Goal: Transaction & Acquisition: Purchase product/service

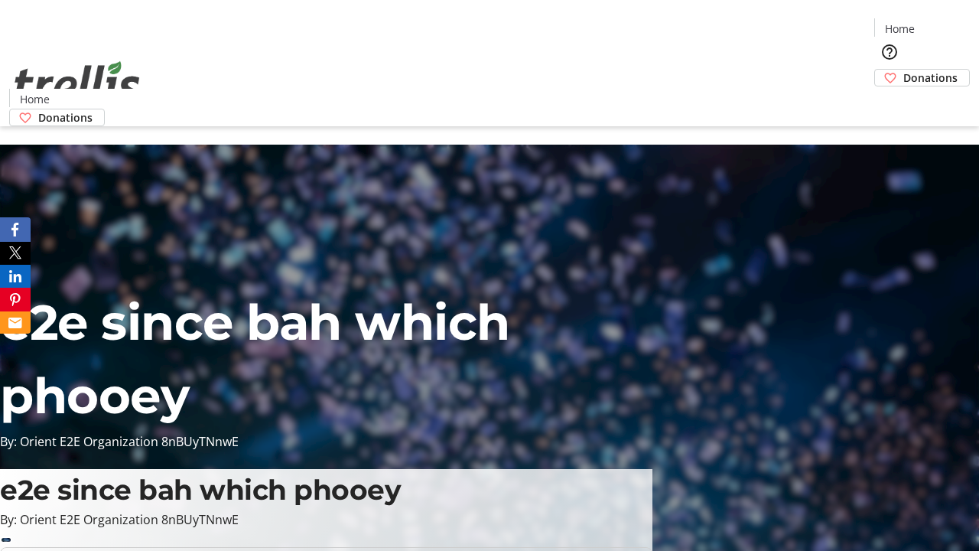
click at [904, 70] on span "Donations" at bounding box center [931, 78] width 54 height 16
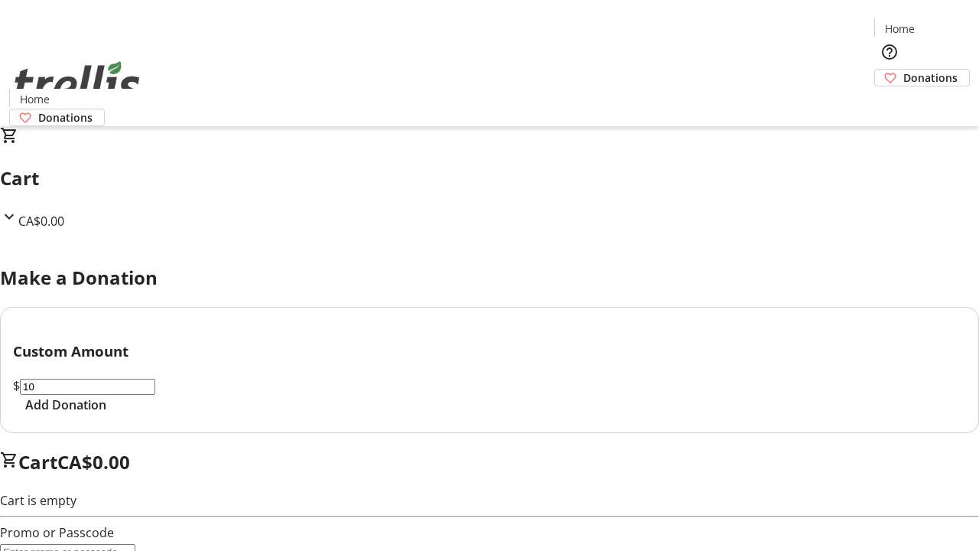
click at [106, 414] on span "Add Donation" at bounding box center [65, 405] width 81 height 18
